Goal: Task Accomplishment & Management: Manage account settings

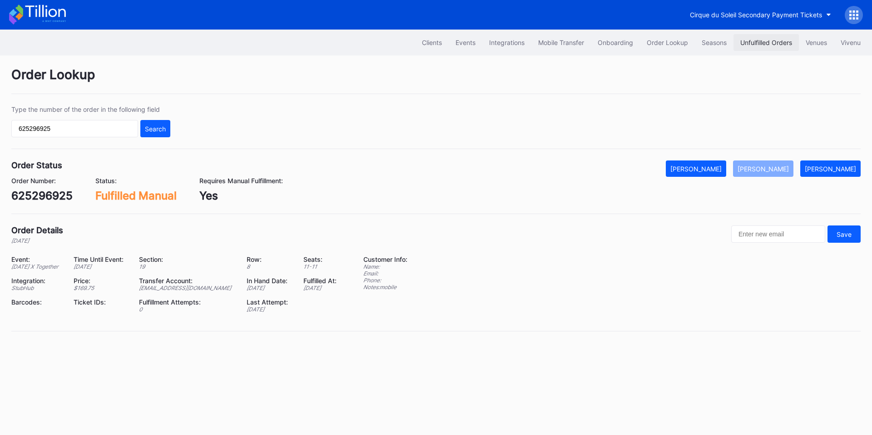
click at [746, 45] on div "Unfulfilled Orders" at bounding box center [766, 43] width 52 height 8
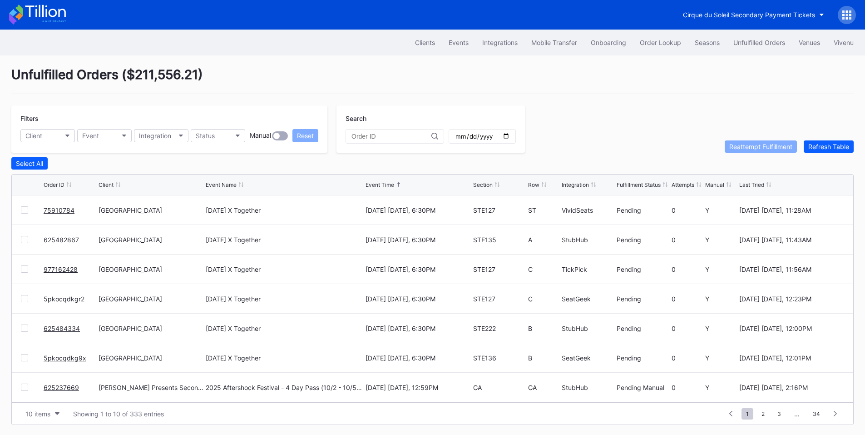
click at [510, 140] on input "date" at bounding box center [482, 136] width 55 height 8
type input "[DATE]"
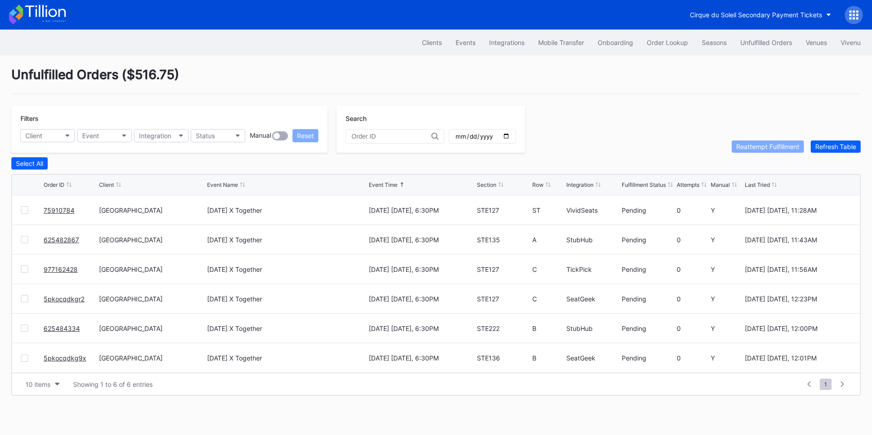
click at [577, 185] on div "Integration" at bounding box center [580, 184] width 27 height 7
drag, startPoint x: 58, startPoint y: 359, endPoint x: 101, endPoint y: 295, distance: 77.2
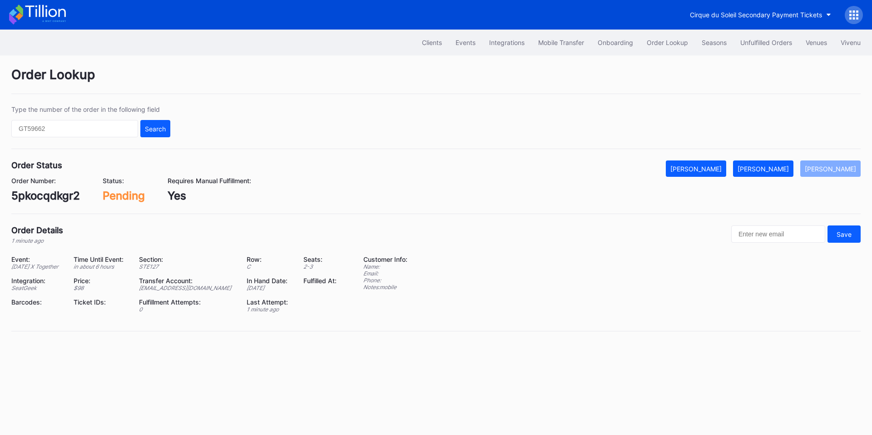
click at [45, 199] on div "5pkocqdkgr2" at bounding box center [45, 195] width 69 height 13
copy div "5pkocqdkgr2"
click at [774, 167] on div "Mark Fulfilled" at bounding box center [763, 169] width 51 height 8
click at [51, 199] on div "5pkocqdkg9x" at bounding box center [46, 195] width 70 height 13
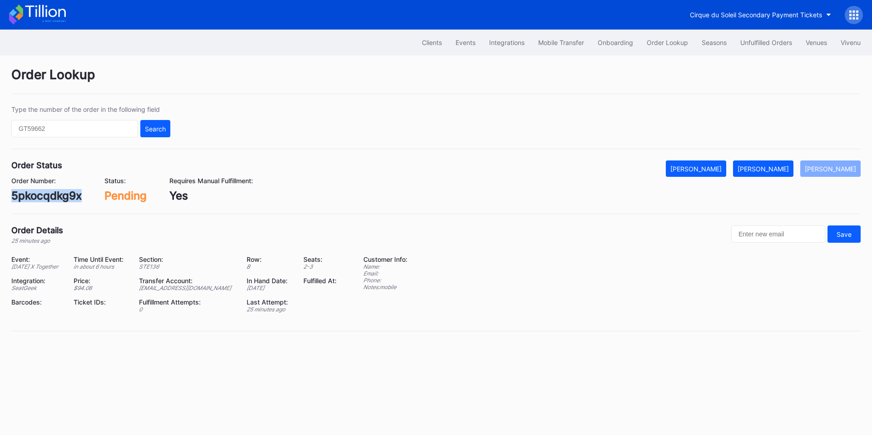
click at [51, 199] on div "5pkocqdkg9x" at bounding box center [46, 195] width 70 height 13
copy div "5pkocqdkg9x"
click at [771, 166] on div "[PERSON_NAME]" at bounding box center [763, 169] width 51 height 8
click at [54, 193] on div "625482867" at bounding box center [41, 195] width 61 height 13
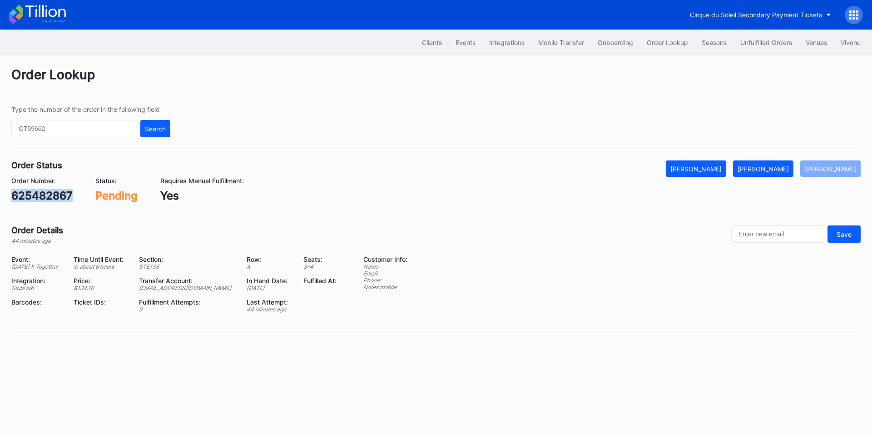
copy div "625482867"
click at [765, 161] on button "[PERSON_NAME]" at bounding box center [763, 168] width 60 height 16
click at [45, 189] on div "625484334" at bounding box center [42, 195] width 63 height 13
copy div "625484334"
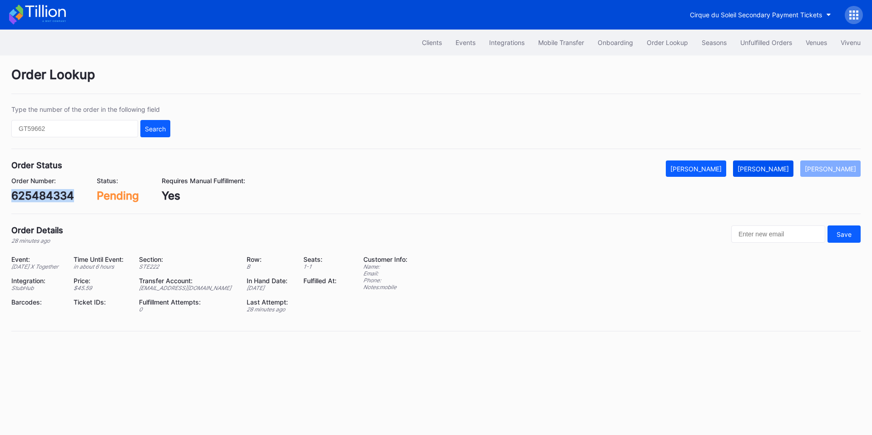
click at [771, 165] on div "[PERSON_NAME]" at bounding box center [763, 169] width 51 height 8
click at [46, 194] on div "977162428" at bounding box center [40, 195] width 59 height 13
copy div "977162428"
click at [781, 168] on div "Mark Fulfilled" at bounding box center [763, 169] width 51 height 8
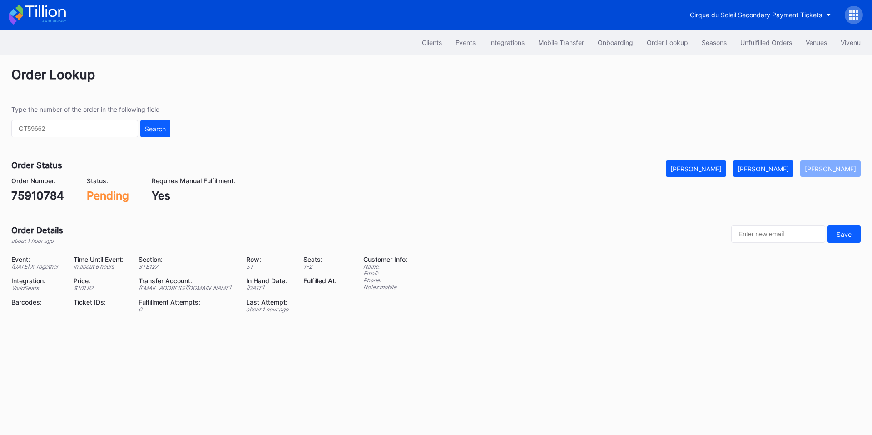
click at [44, 197] on div "75910784" at bounding box center [37, 195] width 53 height 13
copy div "75910784"
click at [761, 163] on button "Mark Fulfilled" at bounding box center [763, 168] width 60 height 16
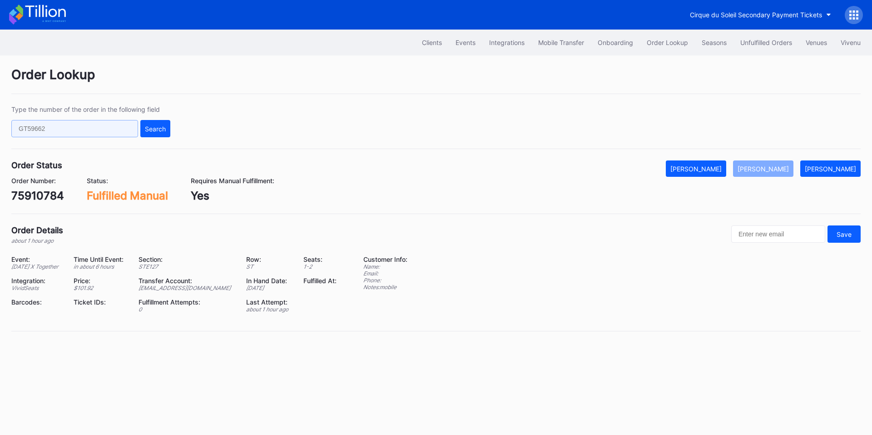
click at [117, 125] on input "text" at bounding box center [74, 128] width 127 height 17
paste input "977162428"
type input "977162428"
click at [153, 126] on div "Search" at bounding box center [155, 129] width 21 height 8
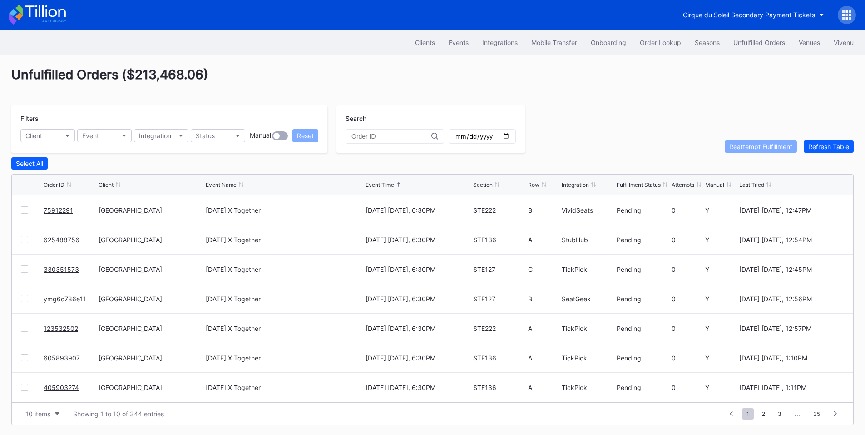
click at [510, 138] on input "date" at bounding box center [482, 136] width 55 height 8
type input "[DATE]"
click at [178, 134] on button "Integration" at bounding box center [161, 135] width 55 height 13
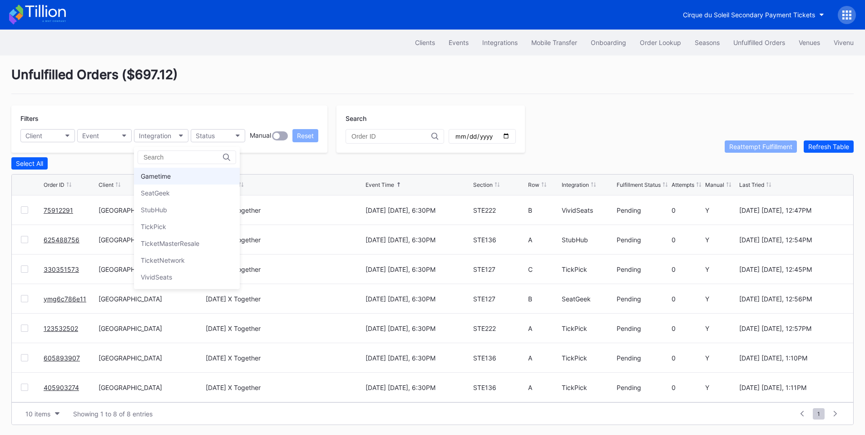
click at [176, 175] on div "Gametime" at bounding box center [187, 176] width 106 height 17
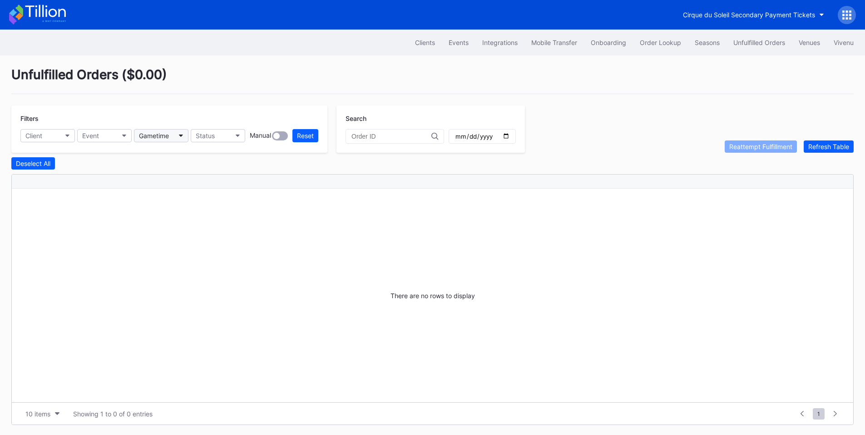
click at [175, 139] on button "Gametime" at bounding box center [161, 135] width 55 height 13
click at [176, 190] on div "SeatGeek" at bounding box center [187, 192] width 106 height 17
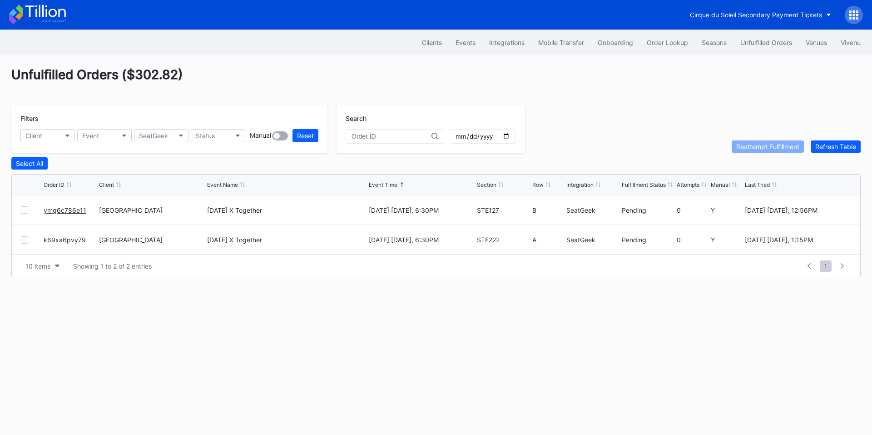
drag, startPoint x: 60, startPoint y: 240, endPoint x: 162, endPoint y: 147, distance: 138.6
click at [154, 138] on div "SeatGeek" at bounding box center [153, 136] width 29 height 8
click at [165, 199] on div "SeatGeek" at bounding box center [187, 192] width 106 height 17
click at [179, 132] on button "SeatGeek" at bounding box center [161, 135] width 55 height 13
click at [169, 206] on div "StubHub" at bounding box center [187, 209] width 106 height 17
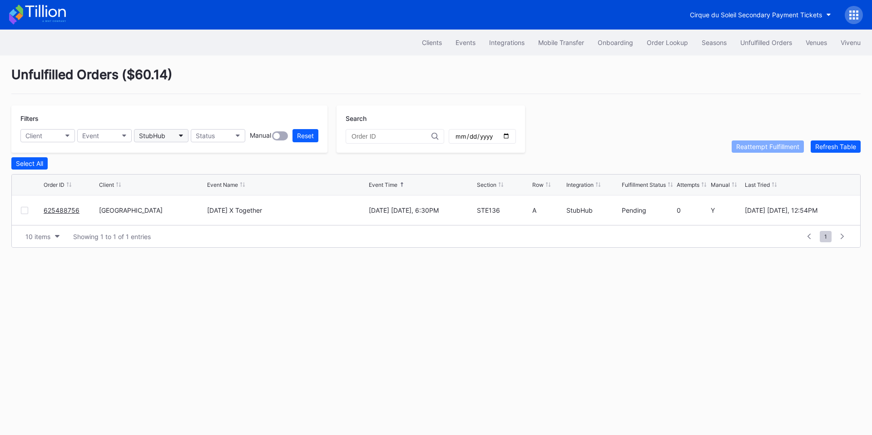
click at [149, 139] on div "StubHub" at bounding box center [152, 136] width 26 height 8
click at [154, 227] on div "TickPick" at bounding box center [153, 227] width 25 height 8
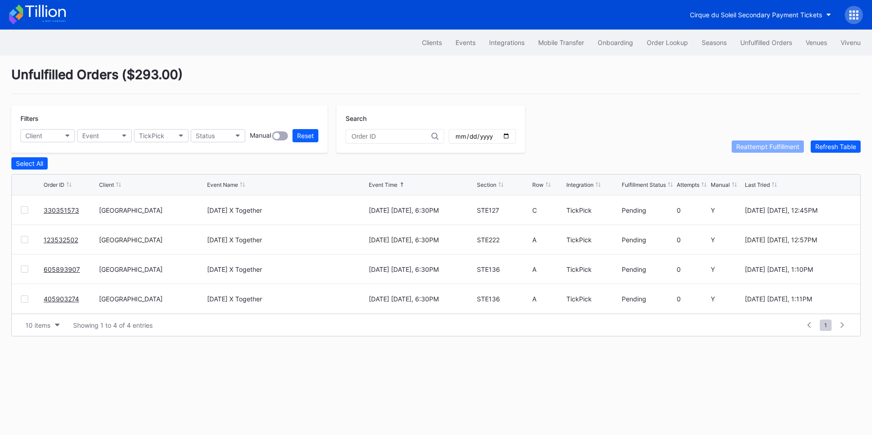
click at [176, 142] on div "Filters Client Event TickPick Status Manual Reset" at bounding box center [169, 128] width 316 height 47
click at [174, 133] on button "TickPick" at bounding box center [161, 135] width 55 height 13
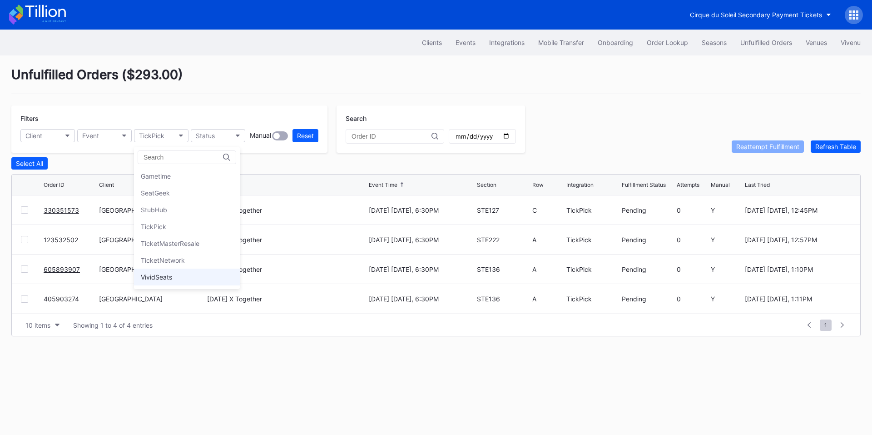
click at [161, 278] on div "VividSeats" at bounding box center [156, 277] width 31 height 8
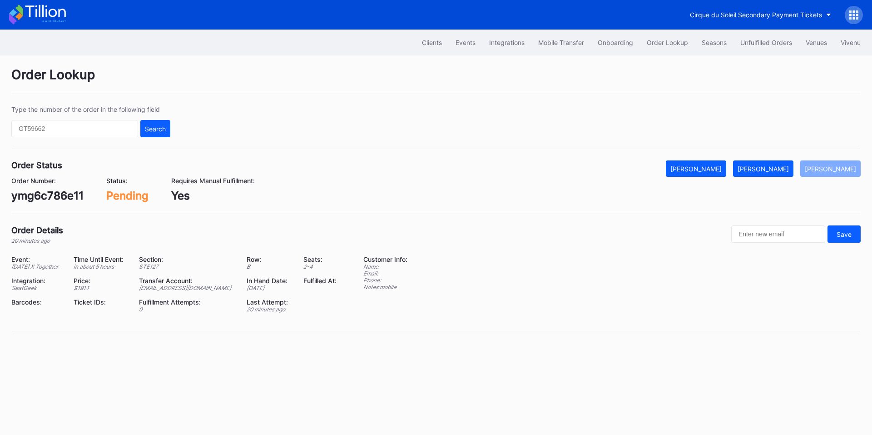
click at [53, 195] on div "ymg6c786e11" at bounding box center [47, 195] width 72 height 13
copy div "ymg6c786e11"
drag, startPoint x: 770, startPoint y: 168, endPoint x: 744, endPoint y: 152, distance: 30.0
click at [769, 168] on div "[PERSON_NAME]" at bounding box center [763, 169] width 51 height 8
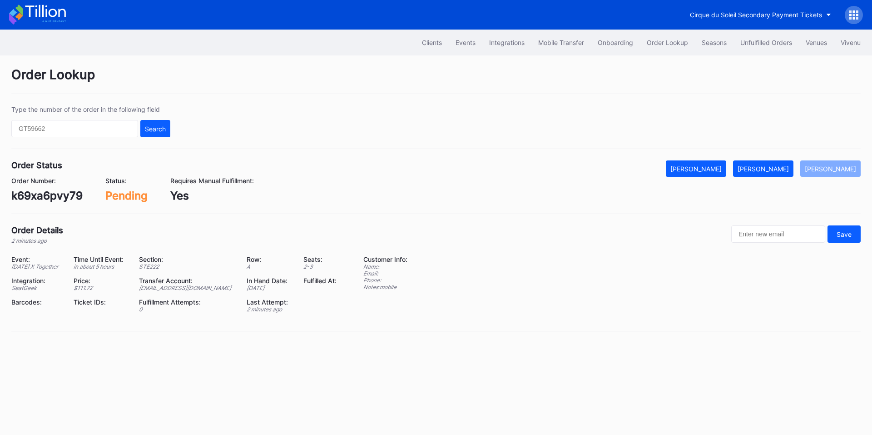
click at [52, 190] on div "k69xa6pvy79" at bounding box center [46, 195] width 71 height 13
copy div "k69xa6pvy79"
click at [765, 169] on div "[PERSON_NAME]" at bounding box center [763, 169] width 51 height 8
click at [47, 194] on div "625488756" at bounding box center [41, 195] width 61 height 13
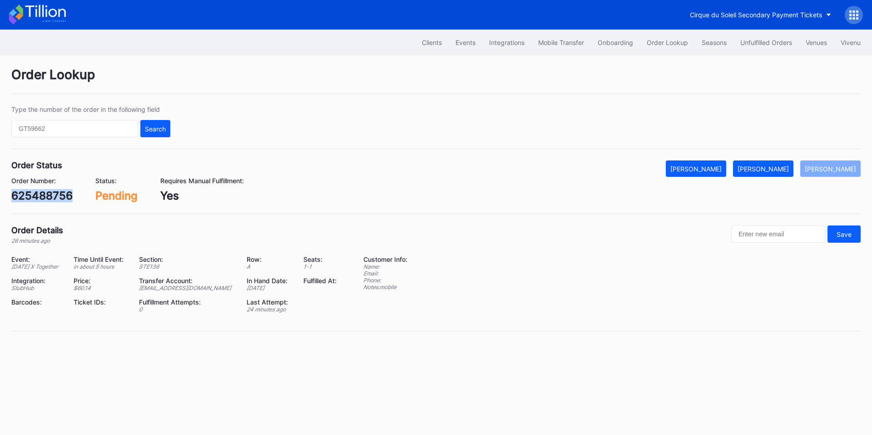
click at [47, 194] on div "625488756" at bounding box center [41, 195] width 61 height 13
copy div "625488756"
drag, startPoint x: 772, startPoint y: 169, endPoint x: 737, endPoint y: 149, distance: 39.9
click at [771, 169] on div "[PERSON_NAME]" at bounding box center [763, 169] width 51 height 8
click at [46, 196] on div "330351573" at bounding box center [41, 195] width 60 height 13
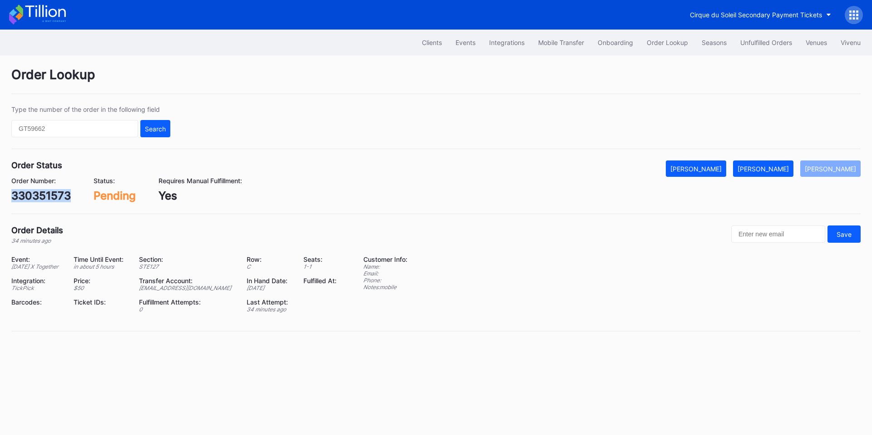
click at [46, 196] on div "330351573" at bounding box center [41, 195] width 60 height 13
copy div "330351573"
drag, startPoint x: 774, startPoint y: 163, endPoint x: 771, endPoint y: 169, distance: 6.5
click at [773, 166] on button "[PERSON_NAME]" at bounding box center [763, 168] width 60 height 16
click at [55, 194] on div "123532502" at bounding box center [41, 195] width 60 height 13
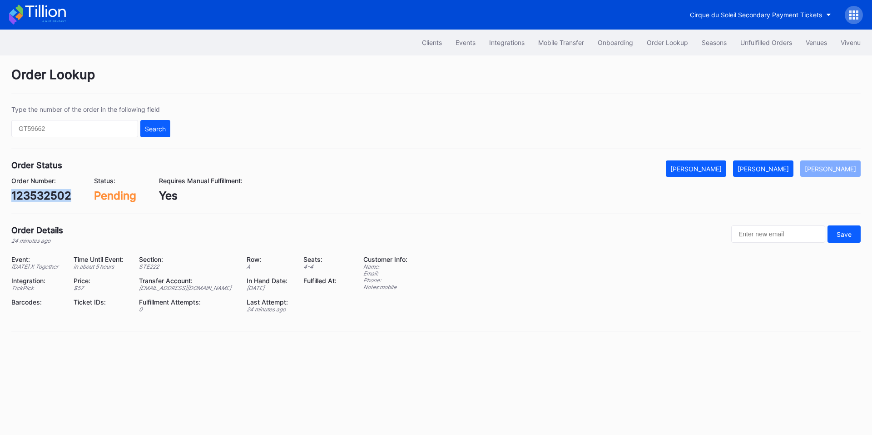
click at [55, 194] on div "123532502" at bounding box center [41, 195] width 60 height 13
copy div "123532502"
click at [772, 169] on div "[PERSON_NAME]" at bounding box center [763, 169] width 51 height 8
click at [50, 198] on div "605893907" at bounding box center [42, 195] width 62 height 13
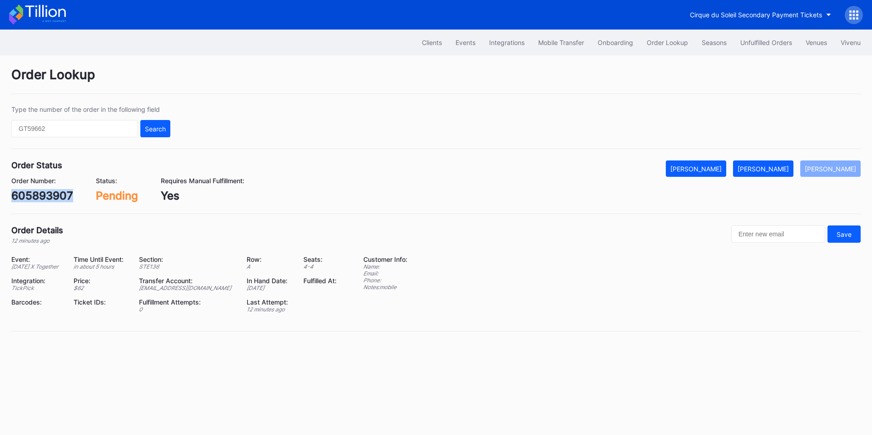
copy div "605893907"
click at [767, 169] on div "[PERSON_NAME]" at bounding box center [763, 169] width 51 height 8
click at [60, 197] on div "405903274" at bounding box center [42, 195] width 62 height 13
copy div "405903274"
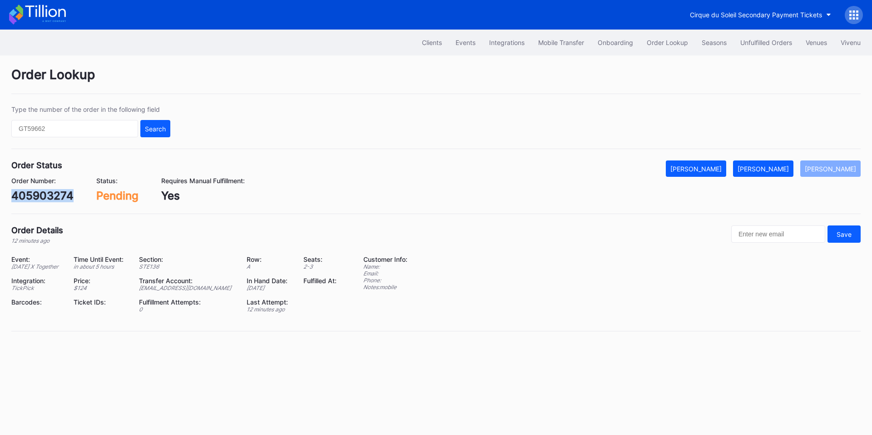
drag, startPoint x: 769, startPoint y: 163, endPoint x: 755, endPoint y: 151, distance: 18.7
click at [769, 163] on button "[PERSON_NAME]" at bounding box center [763, 168] width 60 height 16
click at [36, 193] on div "75912291" at bounding box center [36, 195] width 50 height 13
click at [36, 194] on div "75912291" at bounding box center [36, 195] width 50 height 13
copy div "75912291"
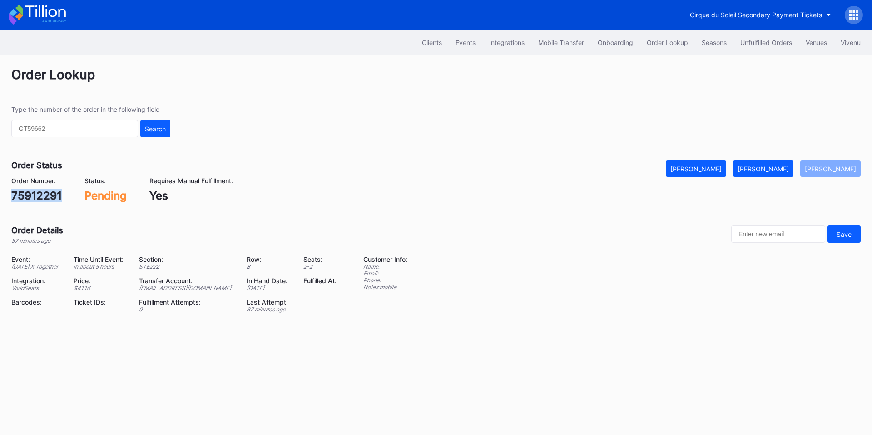
drag, startPoint x: 770, startPoint y: 162, endPoint x: 687, endPoint y: 129, distance: 89.5
click at [770, 162] on button "[PERSON_NAME]" at bounding box center [763, 168] width 60 height 16
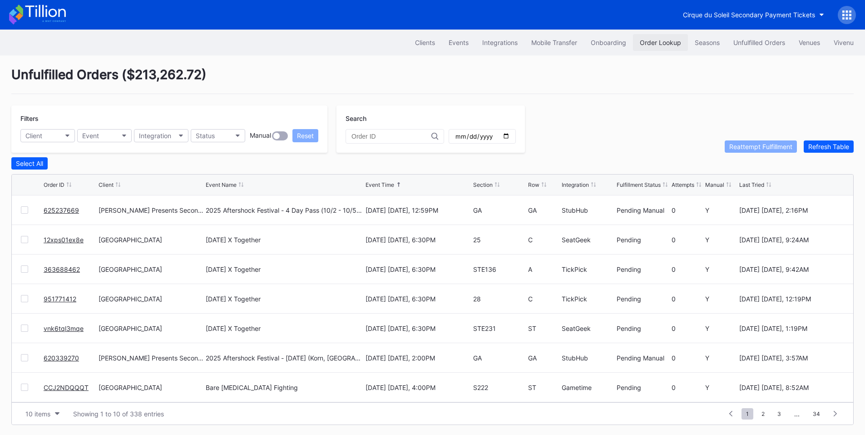
click at [655, 45] on div "Order Lookup" at bounding box center [660, 43] width 41 height 8
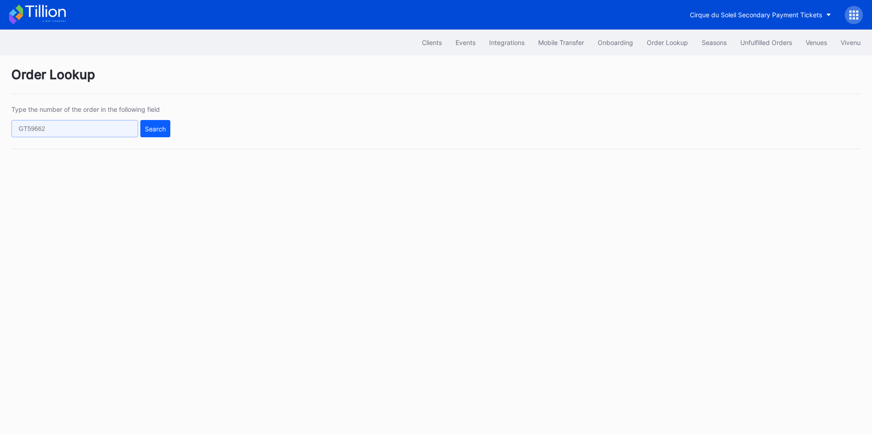
click at [89, 126] on input "text" at bounding box center [74, 128] width 127 height 17
paste input "330351573"
click at [145, 131] on div "Search" at bounding box center [155, 129] width 21 height 8
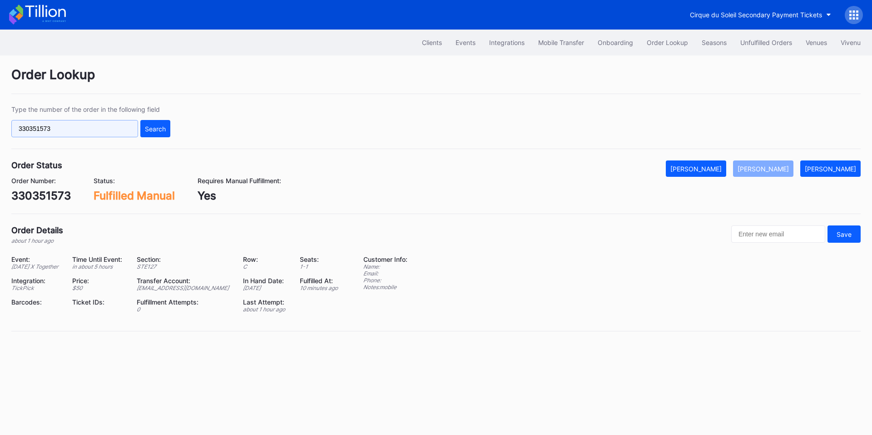
click at [66, 127] on input "330351573" at bounding box center [74, 128] width 127 height 17
paste input "625471702"
click at [159, 128] on div "Search" at bounding box center [155, 129] width 21 height 8
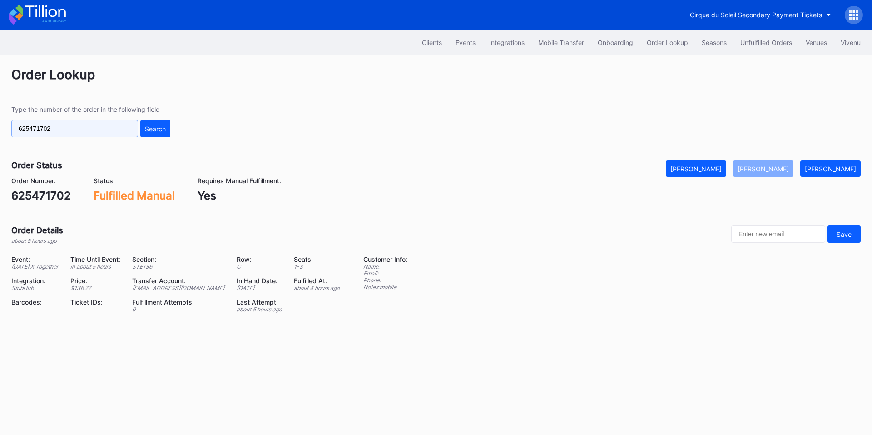
click at [102, 129] on input "625471702" at bounding box center [74, 128] width 127 height 17
paste input "304696"
click at [152, 123] on button "Search" at bounding box center [155, 128] width 30 height 17
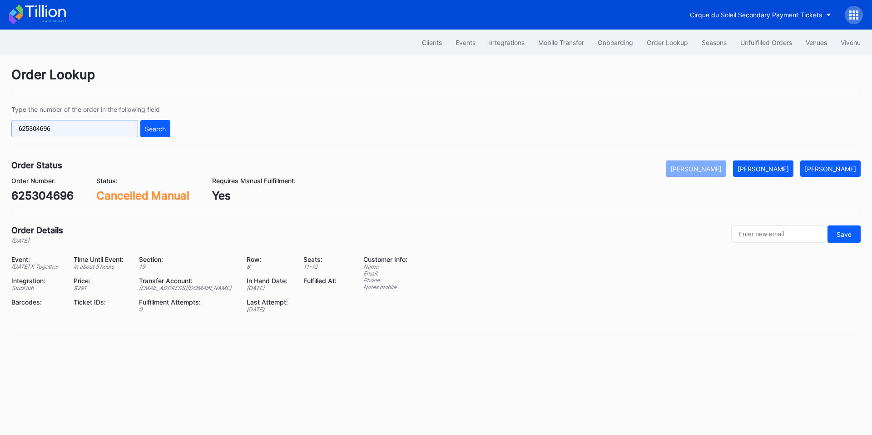
click at [82, 133] on input "625304696" at bounding box center [74, 128] width 127 height 17
paste input "492282"
click at [147, 131] on div "Search" at bounding box center [155, 129] width 21 height 8
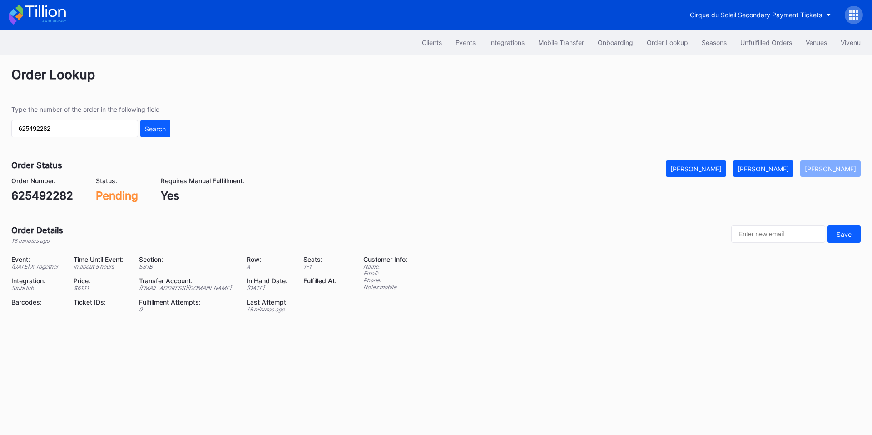
drag, startPoint x: 765, startPoint y: 171, endPoint x: 678, endPoint y: 143, distance: 91.2
click at [765, 171] on div "[PERSON_NAME]" at bounding box center [763, 169] width 51 height 8
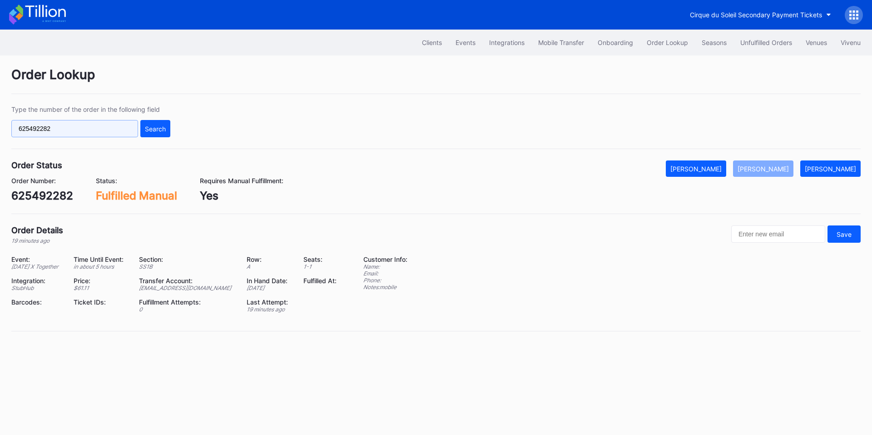
click at [86, 130] on input "625492282" at bounding box center [74, 128] width 127 height 17
paste input "77"
click at [145, 128] on div "Search" at bounding box center [155, 129] width 21 height 8
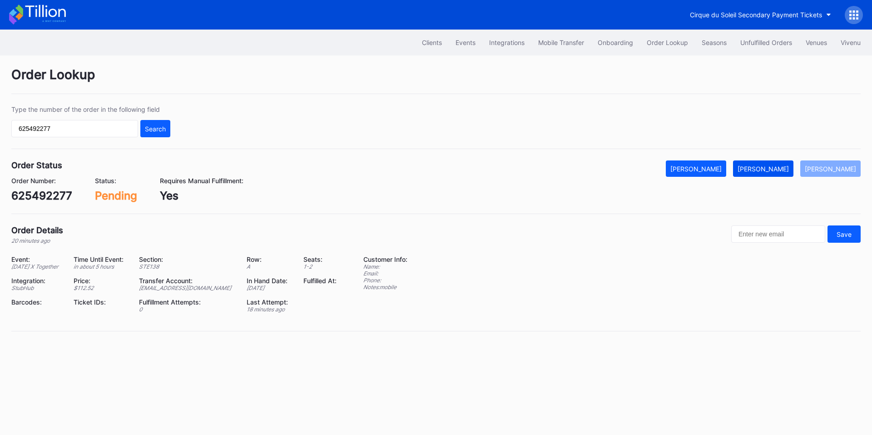
click at [775, 169] on div "[PERSON_NAME]" at bounding box center [763, 169] width 51 height 8
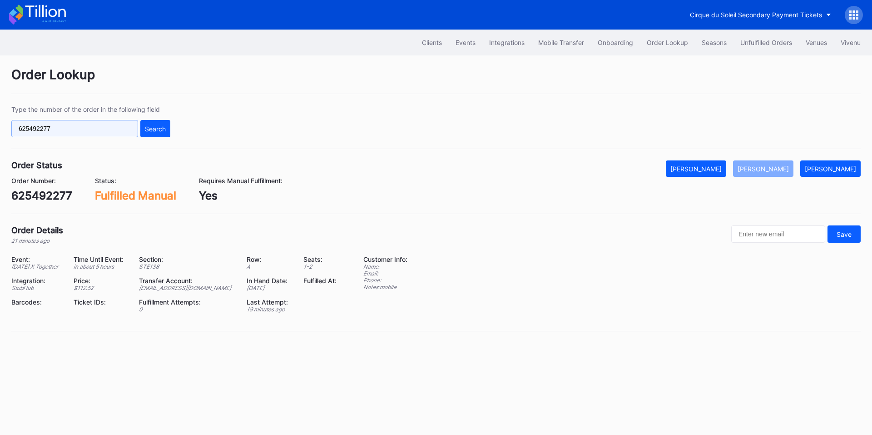
click at [66, 130] on input "625492277" at bounding box center [74, 128] width 127 height 17
paste input "351"
click at [158, 128] on div "Search" at bounding box center [155, 129] width 21 height 8
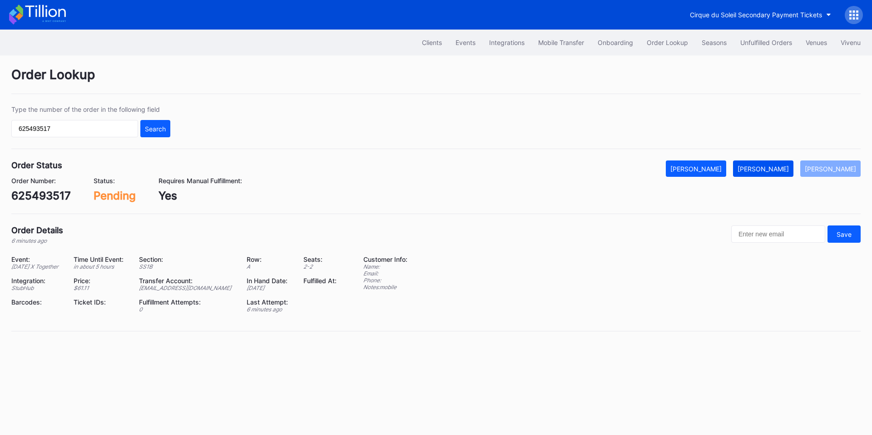
click at [760, 163] on button "[PERSON_NAME]" at bounding box center [763, 168] width 60 height 16
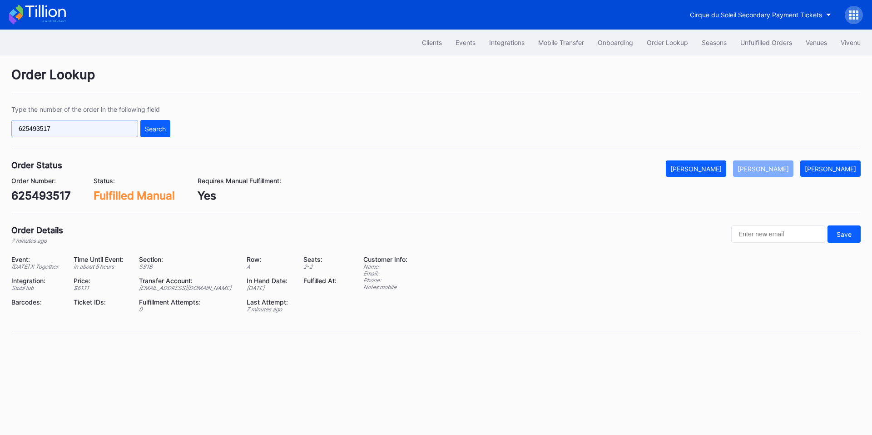
click at [101, 127] on input "625493517" at bounding box center [74, 128] width 127 height 17
paste input "304696"
click at [151, 127] on div "Search" at bounding box center [155, 129] width 21 height 8
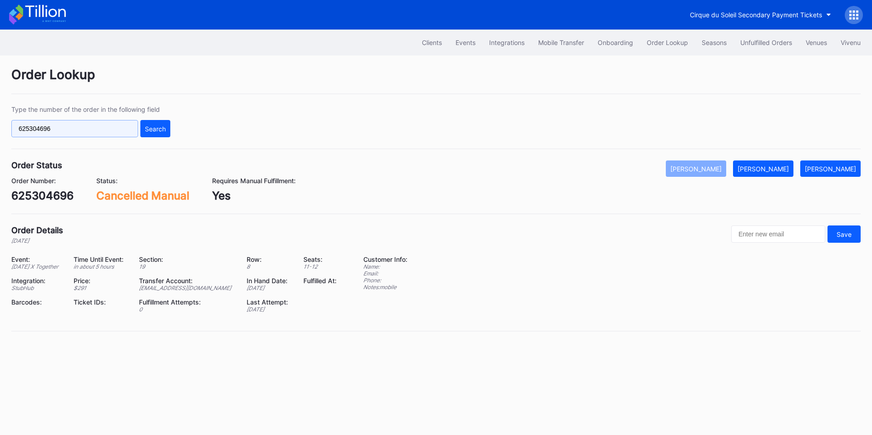
click at [85, 125] on input "625304696" at bounding box center [74, 128] width 127 height 17
paste input "49785561"
click at [154, 131] on div "Search" at bounding box center [155, 129] width 21 height 8
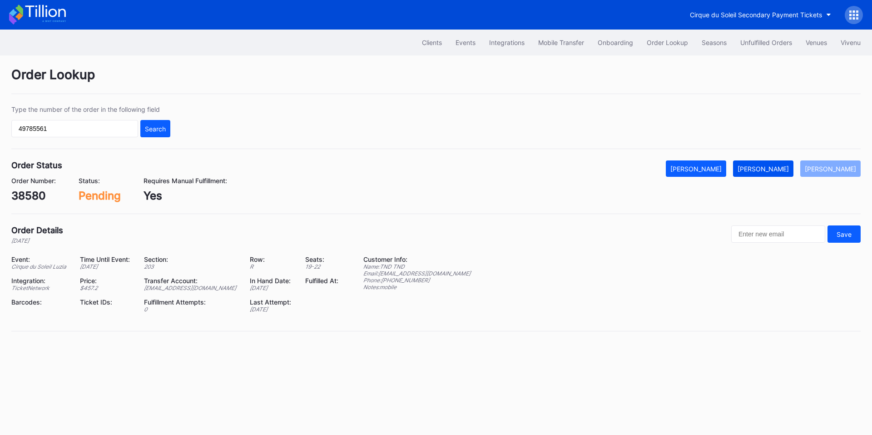
click at [768, 167] on div "[PERSON_NAME]" at bounding box center [763, 169] width 51 height 8
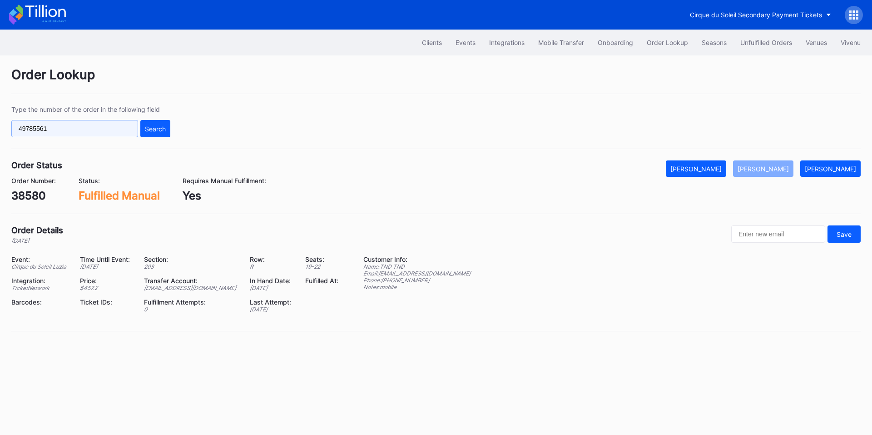
click at [122, 125] on input "49785561" at bounding box center [74, 128] width 127 height 17
paste input "5090958"
type input "50909581"
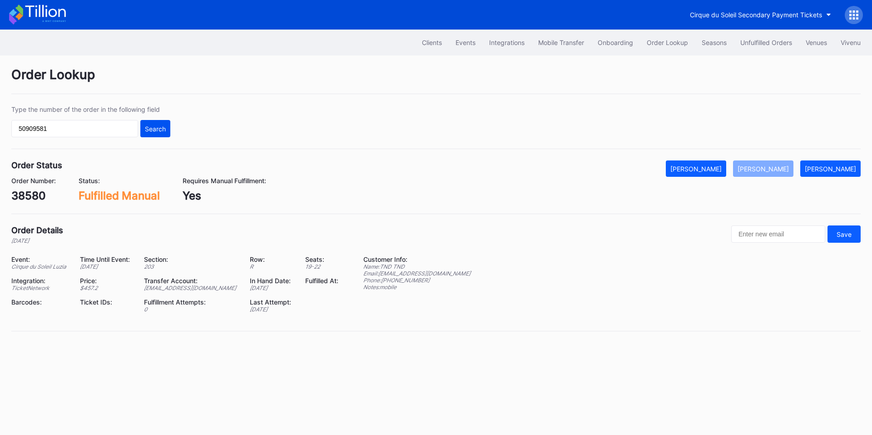
click at [161, 127] on div "Search" at bounding box center [155, 129] width 21 height 8
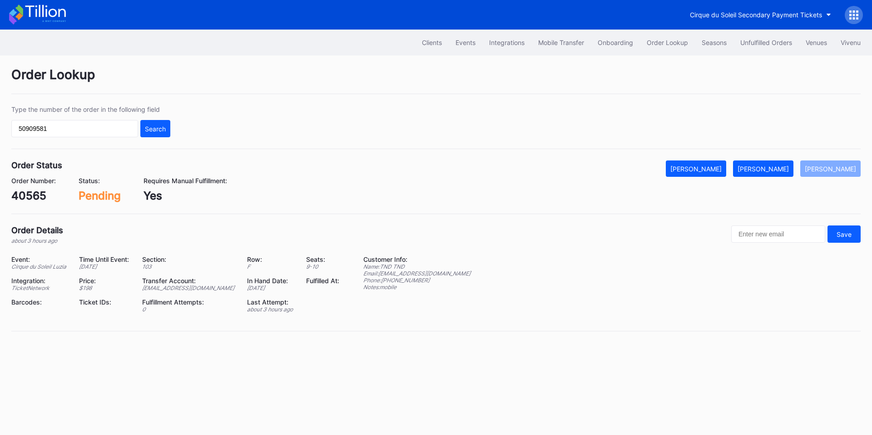
click at [785, 160] on div "Order Lookup Type the number of the order in the following field 50909581 Searc…" at bounding box center [436, 204] width 872 height 298
click at [777, 172] on div "[PERSON_NAME]" at bounding box center [763, 169] width 51 height 8
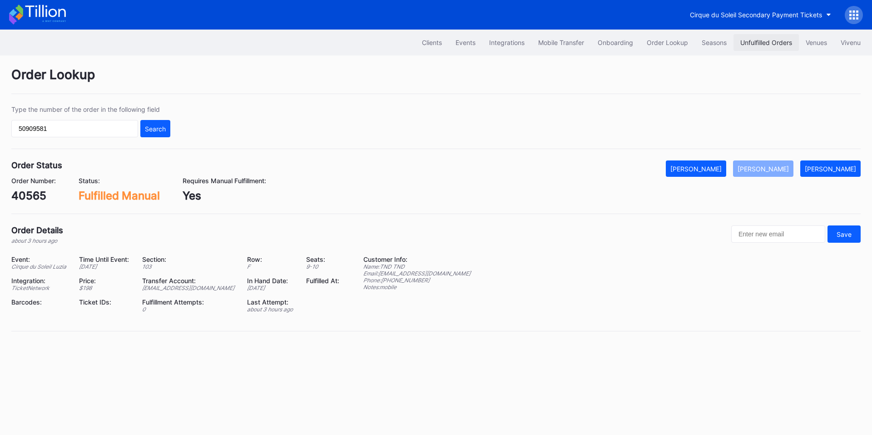
click at [754, 47] on button "Unfulfilled Orders" at bounding box center [766, 42] width 65 height 17
